Goal: Information Seeking & Learning: Learn about a topic

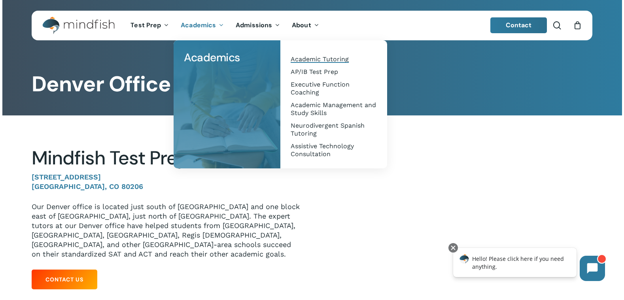
click at [324, 59] on span "Academic Tutoring" at bounding box center [320, 59] width 58 height 8
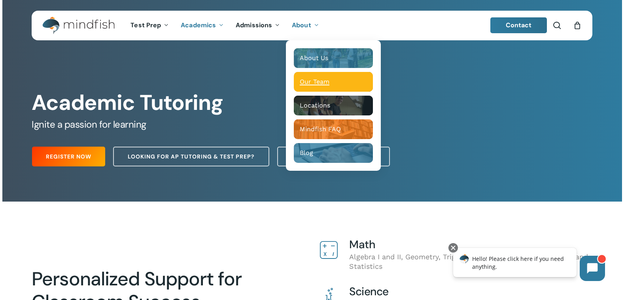
click at [321, 82] on span "Our Team" at bounding box center [315, 82] width 30 height 8
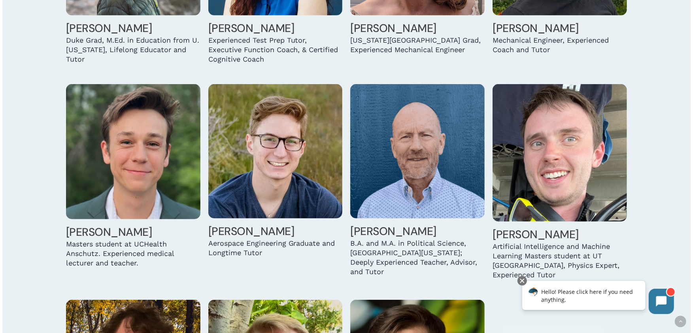
scroll to position [2372, 0]
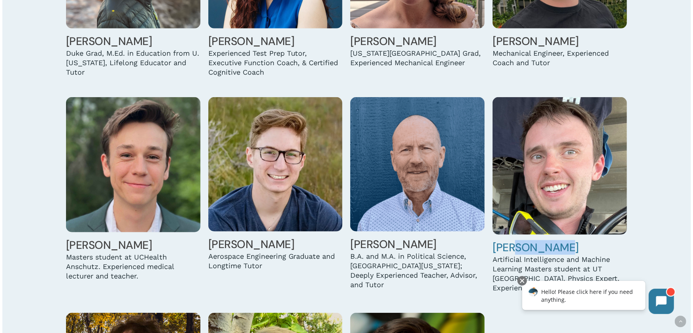
drag, startPoint x: 564, startPoint y: 240, endPoint x: 516, endPoint y: 240, distance: 47.8
click at [516, 241] on h4 "Ben Tweedlie" at bounding box center [560, 248] width 134 height 14
drag, startPoint x: 516, startPoint y: 240, endPoint x: 531, endPoint y: 240, distance: 14.6
click at [531, 240] on link "Ben Tweedlie" at bounding box center [536, 247] width 86 height 15
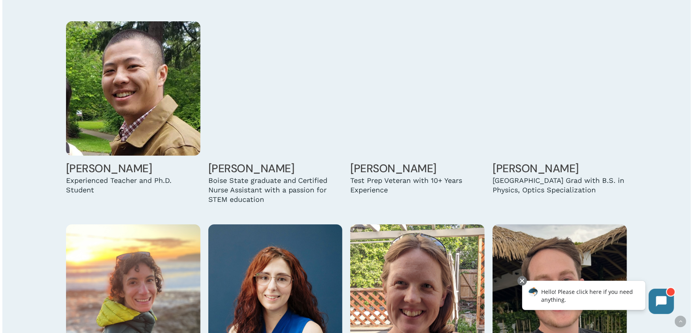
scroll to position [2020, 0]
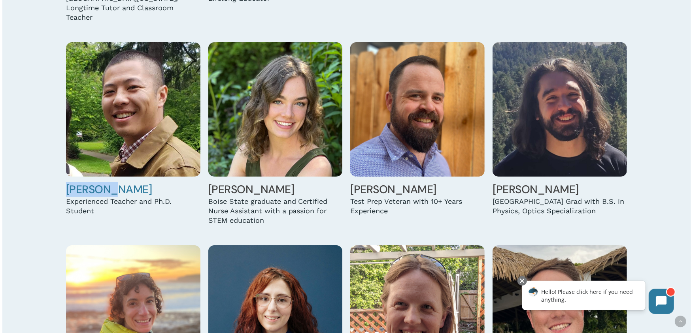
drag, startPoint x: 114, startPoint y: 181, endPoint x: 67, endPoint y: 183, distance: 46.7
click at [67, 183] on h4 "Henry Li" at bounding box center [133, 190] width 134 height 14
drag, startPoint x: 67, startPoint y: 183, endPoint x: 83, endPoint y: 184, distance: 15.8
click at [83, 184] on link "Henry Li" at bounding box center [109, 189] width 86 height 15
click at [141, 184] on h4 "Henry Li" at bounding box center [133, 190] width 134 height 14
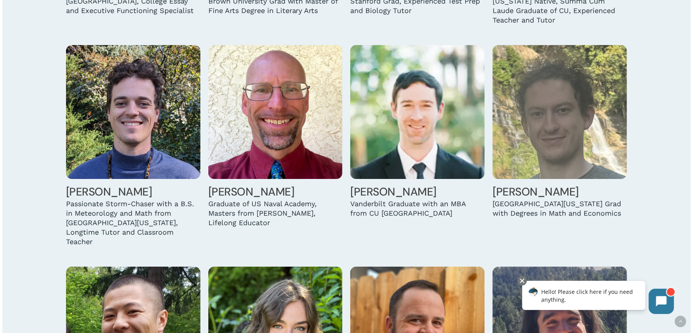
scroll to position [1801, 0]
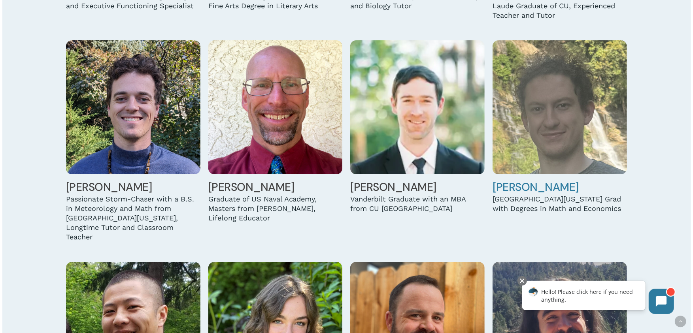
click at [527, 190] on link "Liam Leasure" at bounding box center [536, 187] width 86 height 15
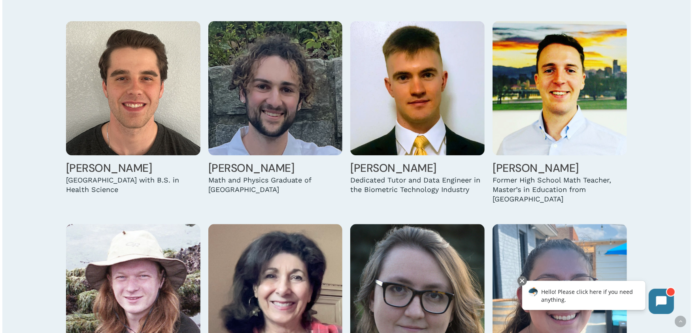
scroll to position [1186, 0]
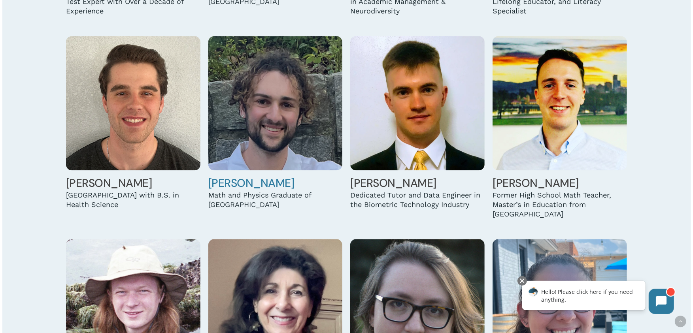
click at [258, 188] on link "George Buck" at bounding box center [251, 183] width 86 height 15
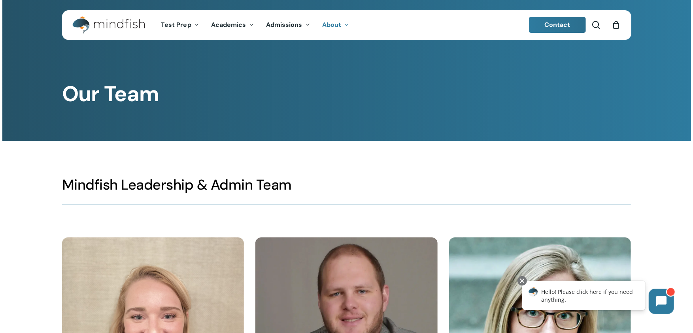
scroll to position [0, 0]
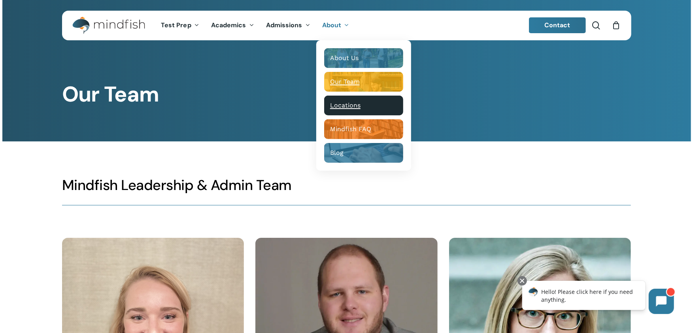
click at [346, 110] on div "Main Menu" at bounding box center [363, 106] width 79 height 20
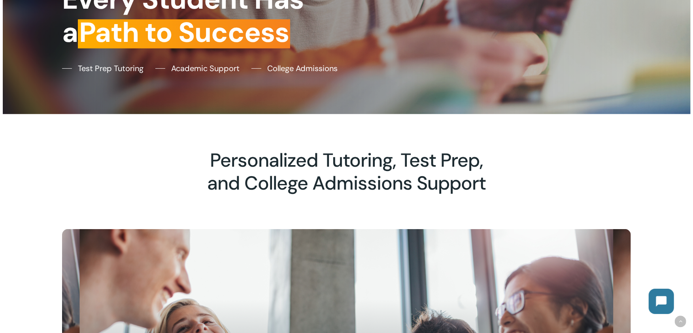
scroll to position [219, 0]
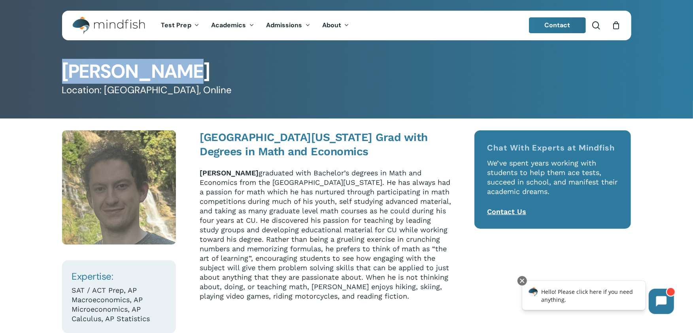
drag, startPoint x: 176, startPoint y: 70, endPoint x: 63, endPoint y: 74, distance: 113.1
click at [63, 74] on h1 "[PERSON_NAME]" at bounding box center [346, 71] width 569 height 19
copy h1 "[PERSON_NAME]"
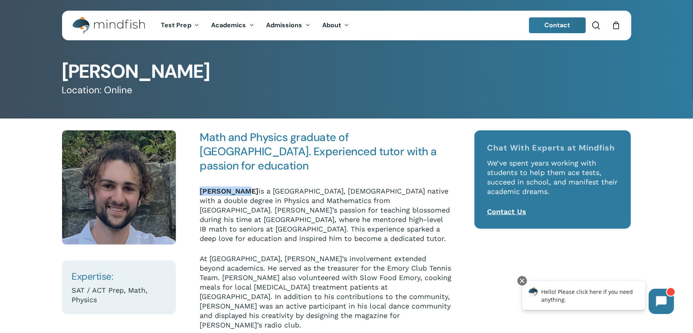
drag, startPoint x: 243, startPoint y: 178, endPoint x: 201, endPoint y: 177, distance: 41.9
click at [201, 187] on strong "George Buck" at bounding box center [229, 191] width 59 height 8
copy strong "George Buck"
